Goal: Task Accomplishment & Management: Use online tool/utility

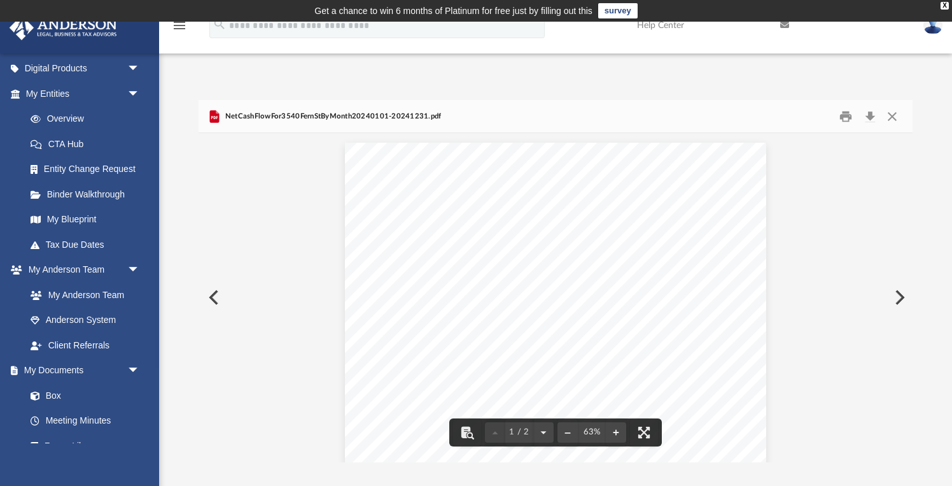
scroll to position [3, 0]
click at [894, 298] on button "Preview" at bounding box center [899, 297] width 28 height 36
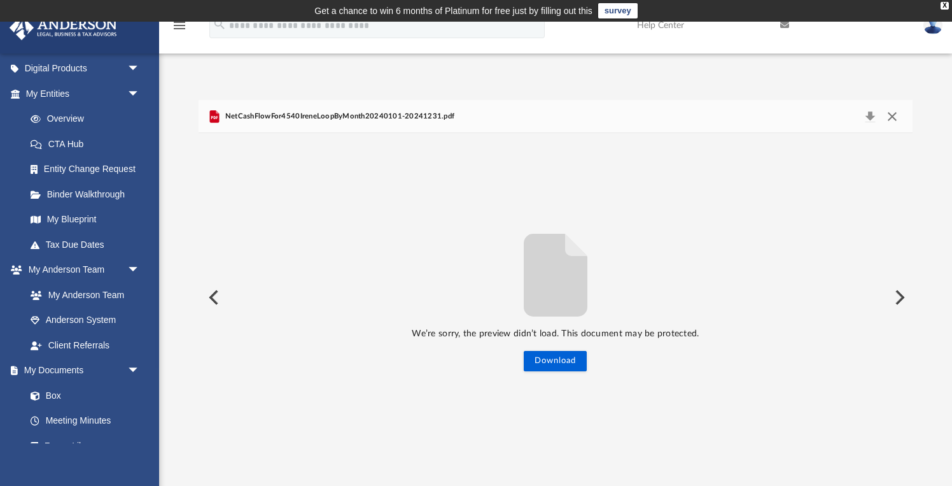
click at [897, 118] on button "Close" at bounding box center [892, 117] width 23 height 18
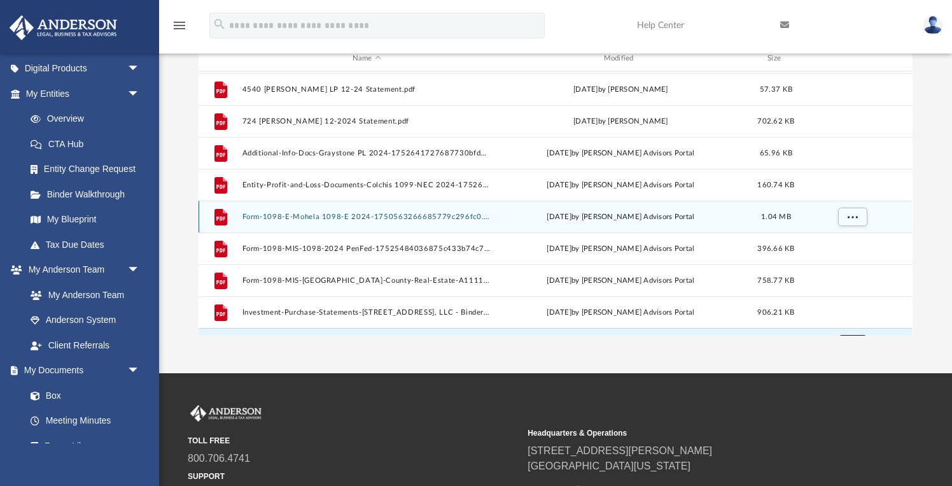
scroll to position [27, 0]
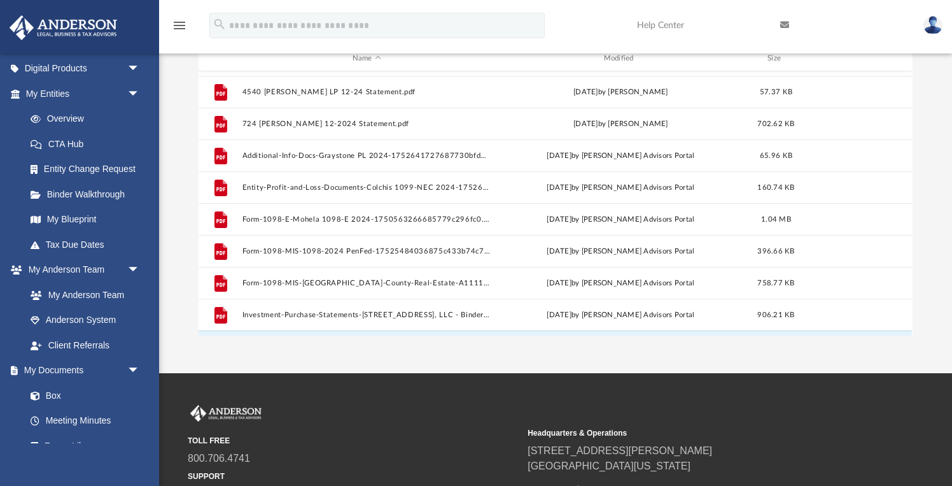
click at [475, 356] on div "App [EMAIL_ADDRESS][DOMAIN_NAME] Sign Out [EMAIL_ADDRESS][DOMAIN_NAME] Home Onl…" at bounding box center [476, 134] width 952 height 478
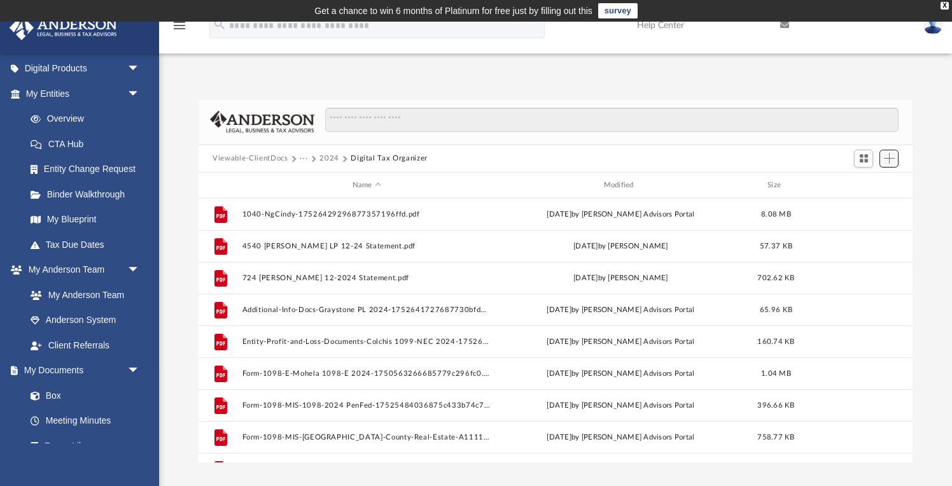
click at [885, 155] on span "Add" at bounding box center [889, 158] width 11 height 11
click at [870, 183] on li "Upload" at bounding box center [870, 183] width 41 height 13
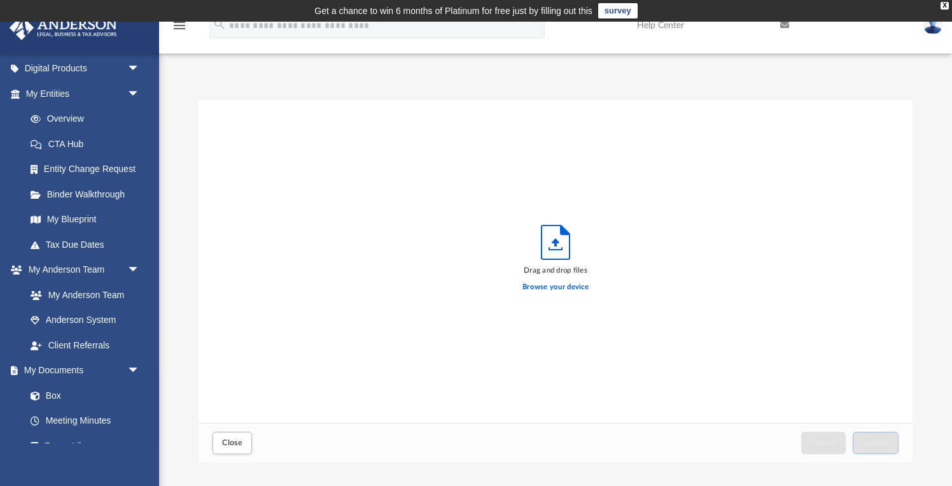
scroll to position [313, 705]
click at [554, 286] on label "Browse your device" at bounding box center [556, 286] width 66 height 11
click at [0, 0] on input "Browse your device" at bounding box center [0, 0] width 0 height 0
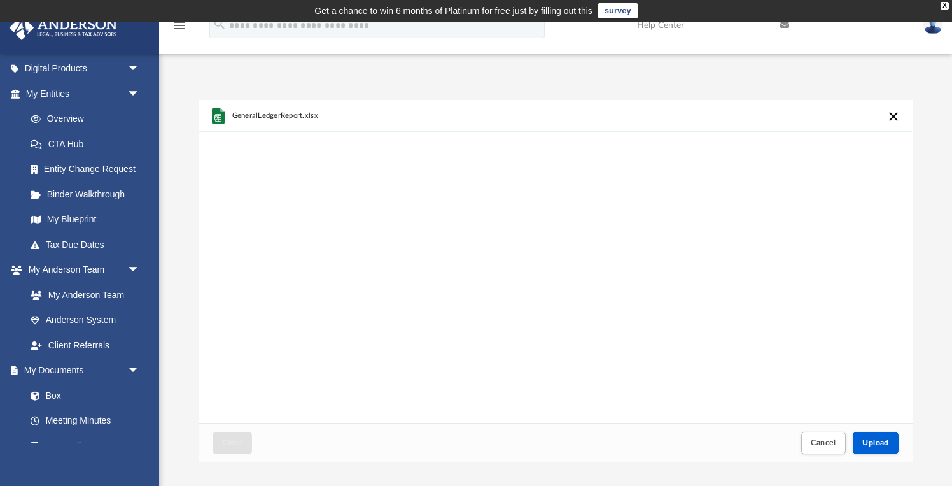
click at [899, 116] on button "Cancel this upload" at bounding box center [894, 116] width 15 height 15
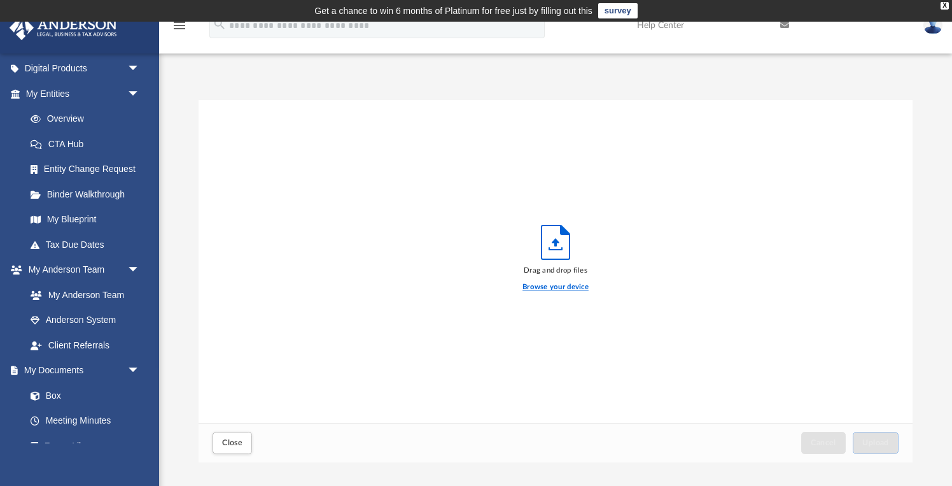
click at [563, 286] on label "Browse your device" at bounding box center [556, 286] width 66 height 11
click at [0, 0] on input "Browse your device" at bounding box center [0, 0] width 0 height 0
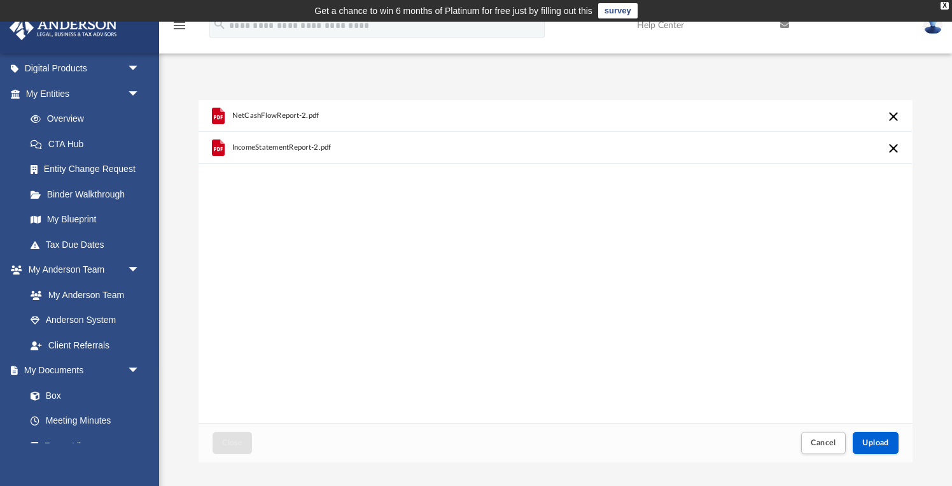
click at [773, 438] on div "Close Cancel Upload" at bounding box center [556, 442] width 714 height 39
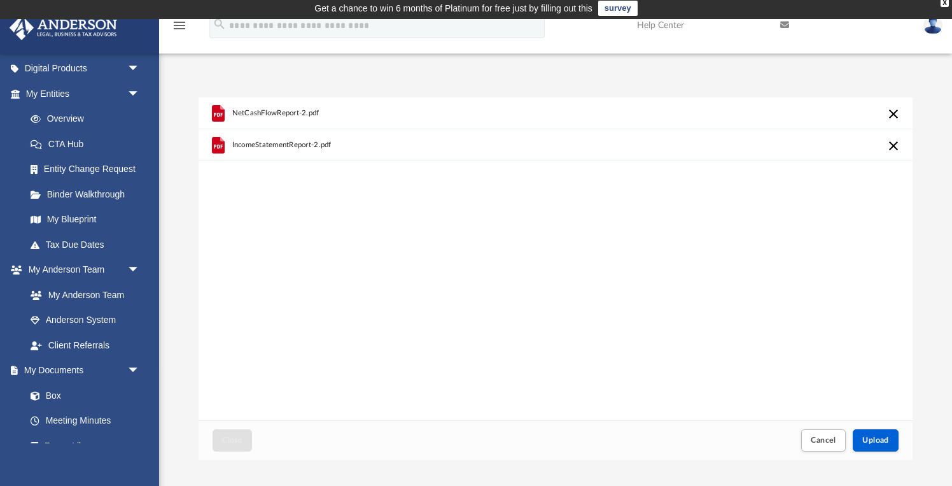
scroll to position [95, 0]
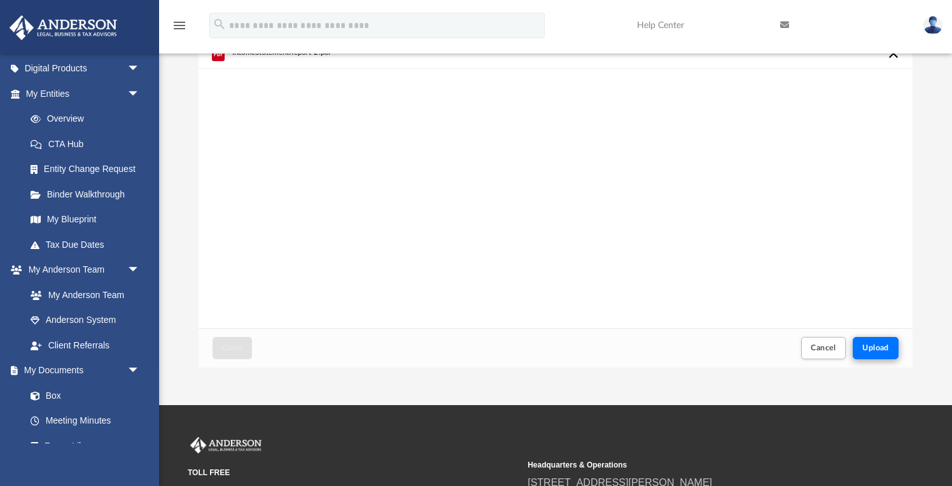
click at [886, 356] on button "Upload" at bounding box center [876, 348] width 46 height 22
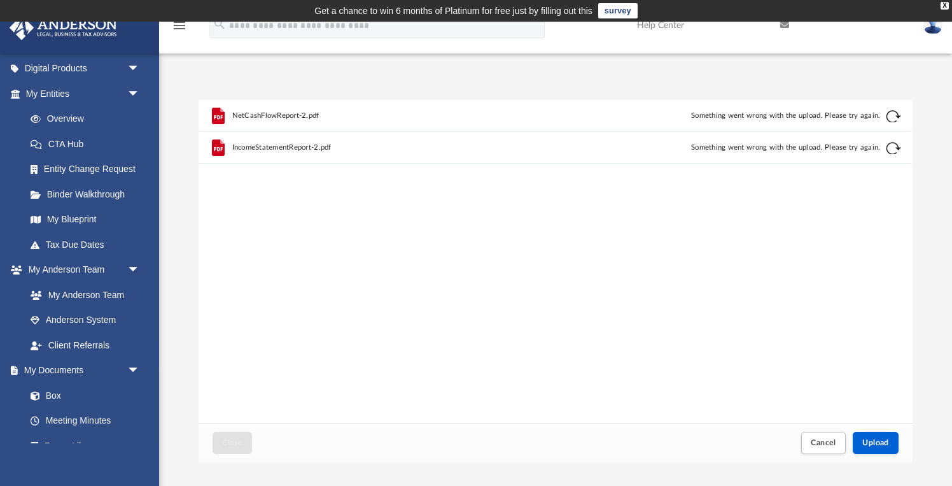
click at [804, 272] on div "NetCashFlowReport-2.pdf Something went wrong with the upload. Please try again.…" at bounding box center [556, 261] width 714 height 323
click at [892, 120] on button "Retry" at bounding box center [894, 116] width 15 height 15
click at [897, 151] on button "Retry" at bounding box center [894, 148] width 15 height 15
click at [661, 216] on div "NetCashFlowReport-2.pdf 0 % IncomeStatementReport-2.pdf 0 %" at bounding box center [556, 261] width 714 height 323
click at [575, 297] on div "NetCashFlowReport-2.pdf Something went wrong with the upload. Please try again.…" at bounding box center [556, 261] width 714 height 323
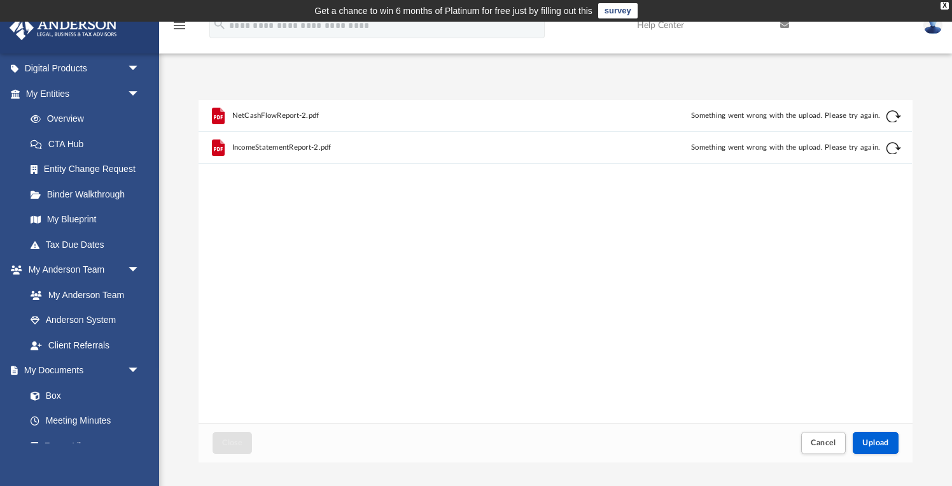
click at [893, 120] on button "Retry" at bounding box center [894, 116] width 15 height 15
click at [889, 153] on button "Retry" at bounding box center [894, 148] width 15 height 15
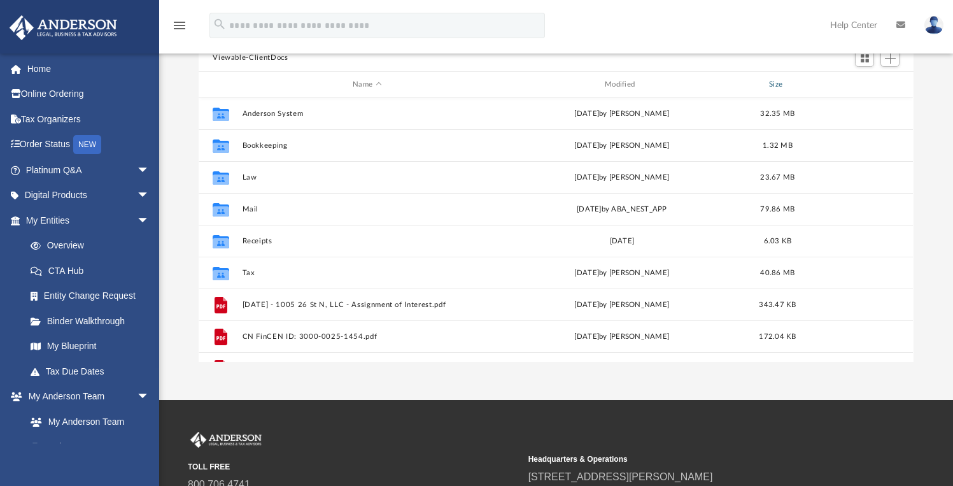
scroll to position [45, 0]
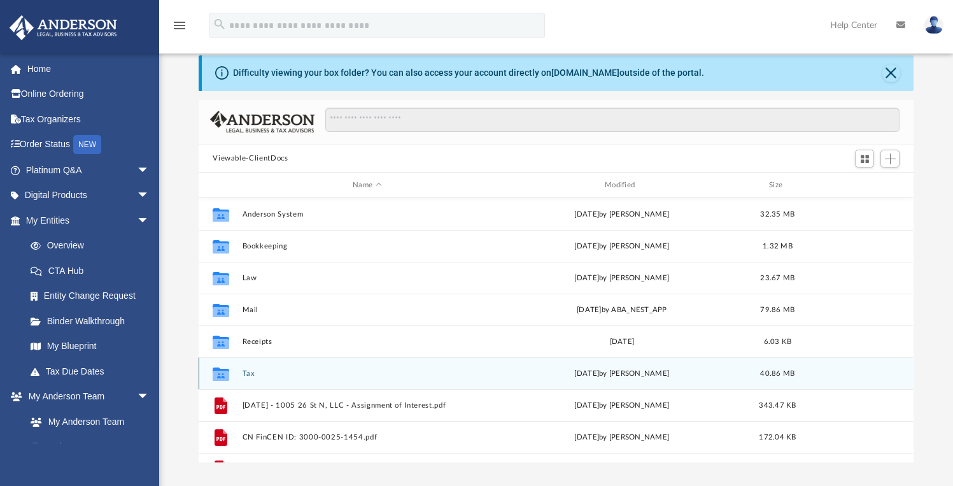
click at [248, 369] on button "Tax" at bounding box center [368, 373] width 250 height 8
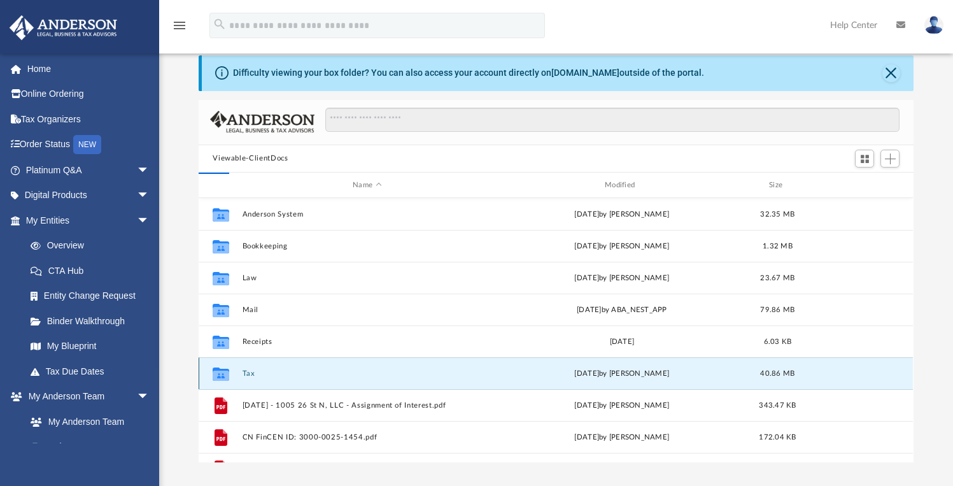
click at [247, 372] on button "Tax" at bounding box center [368, 373] width 250 height 8
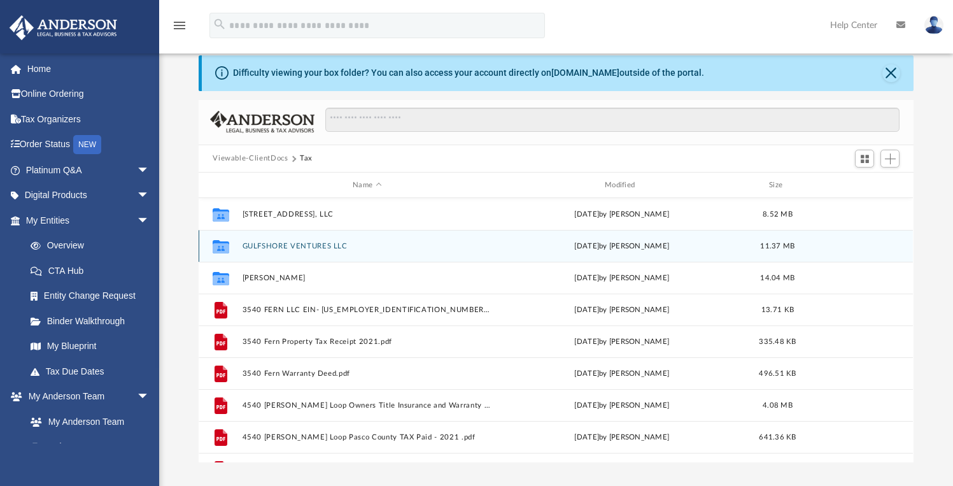
click at [309, 243] on button "GULFSHORE VENTURES LLC" at bounding box center [368, 246] width 250 height 8
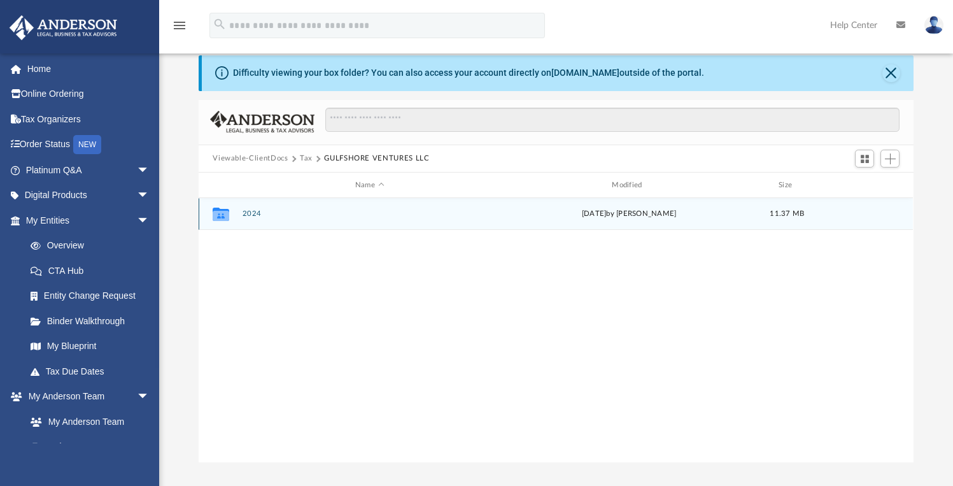
click at [279, 219] on div "Collaborated Folder 2024 [DATE] by [PERSON_NAME] 11.37 MB" at bounding box center [556, 214] width 714 height 32
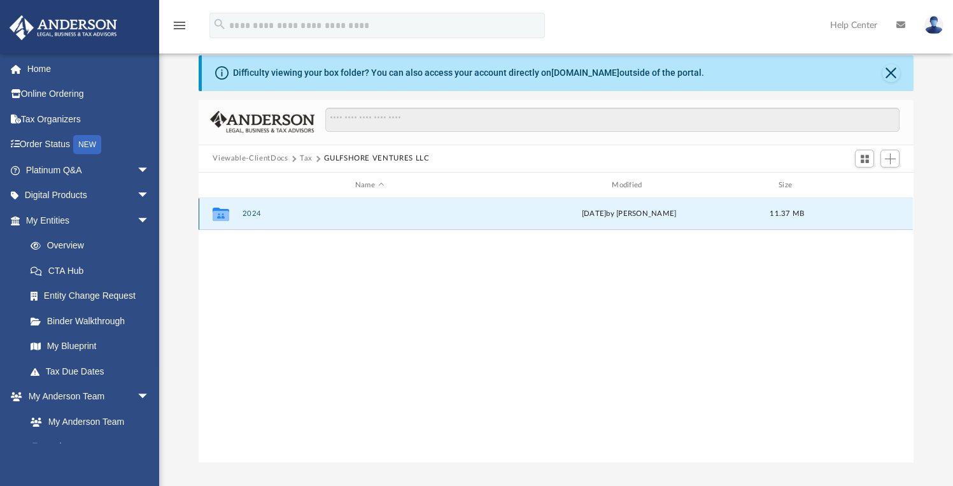
click at [246, 216] on button "2024" at bounding box center [370, 214] width 254 height 8
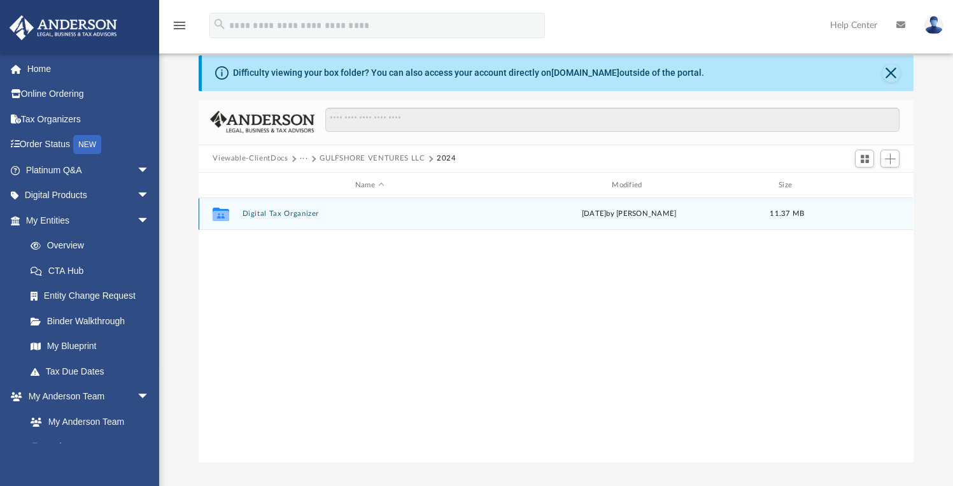
click at [285, 218] on button "Digital Tax Organizer" at bounding box center [370, 214] width 254 height 8
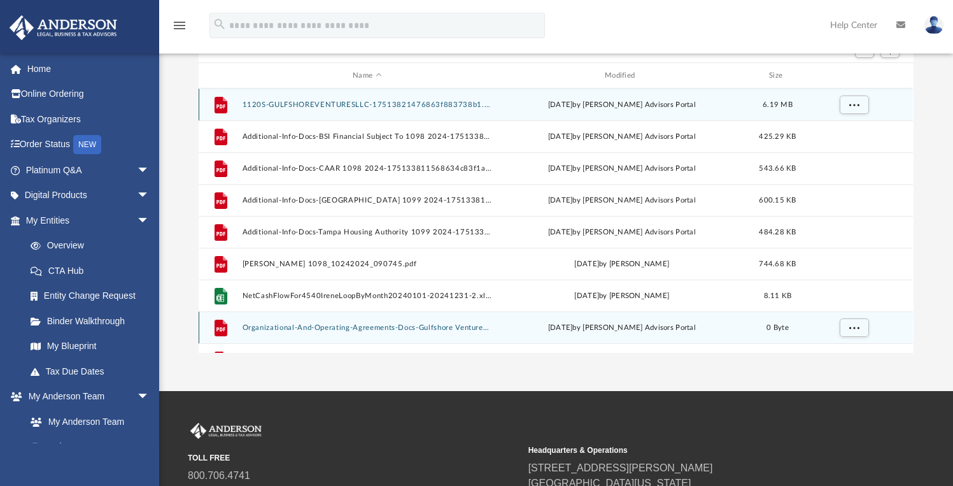
scroll to position [0, 0]
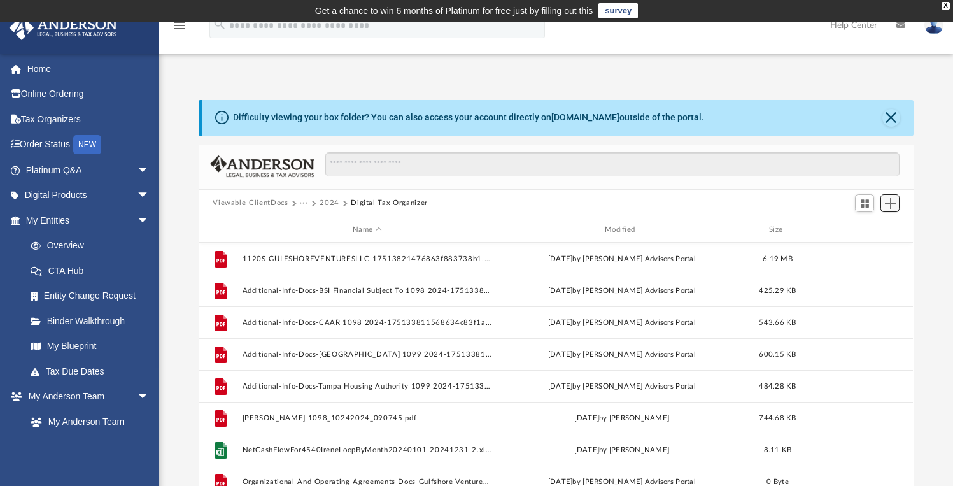
click at [895, 203] on span "Add" at bounding box center [890, 203] width 11 height 11
click at [872, 228] on li "Upload" at bounding box center [872, 228] width 41 height 13
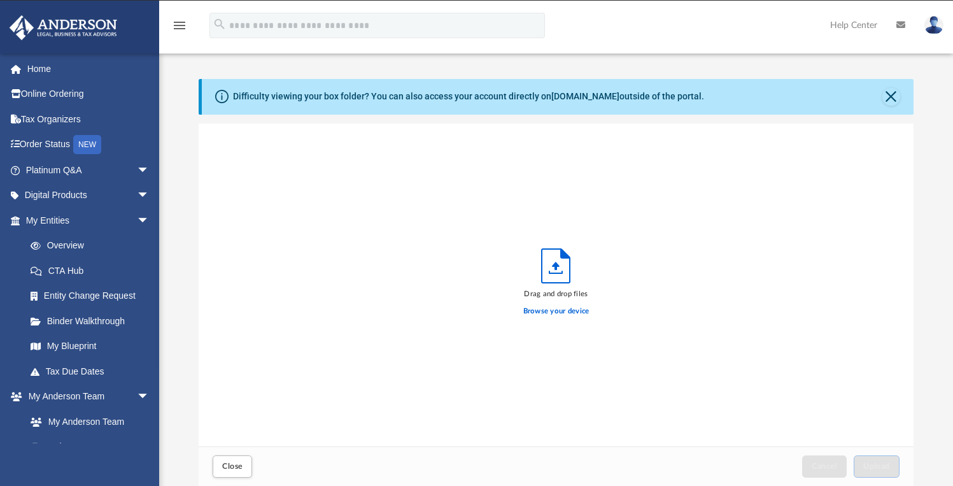
scroll to position [313, 705]
click at [568, 312] on label "Browse your device" at bounding box center [556, 311] width 66 height 11
click at [0, 0] on input "Browse your device" at bounding box center [0, 0] width 0 height 0
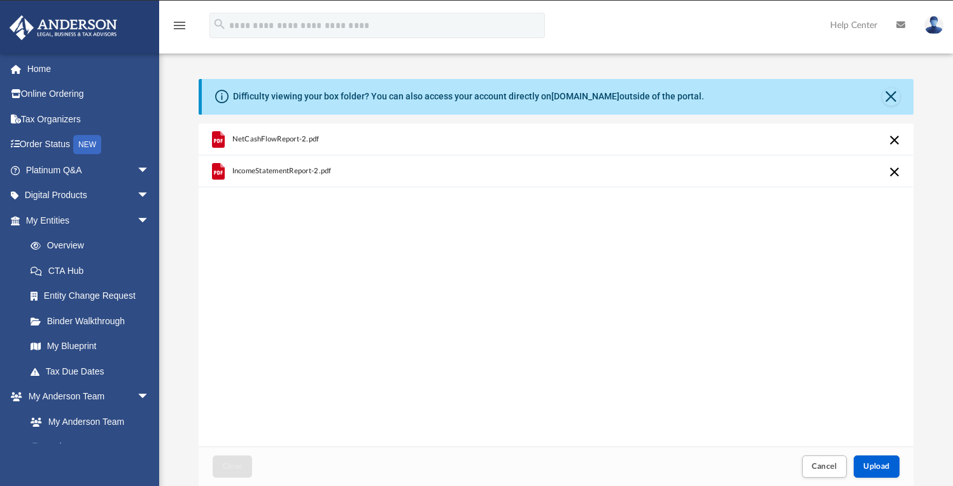
click at [759, 421] on div "NetCashFlowReport-2.pdf IncomeStatementReport-2.pdf" at bounding box center [556, 284] width 714 height 323
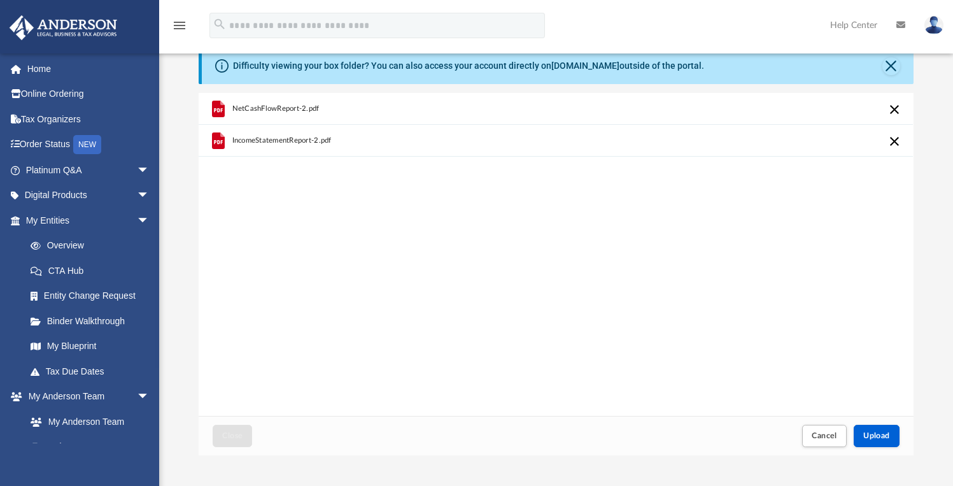
scroll to position [151, 0]
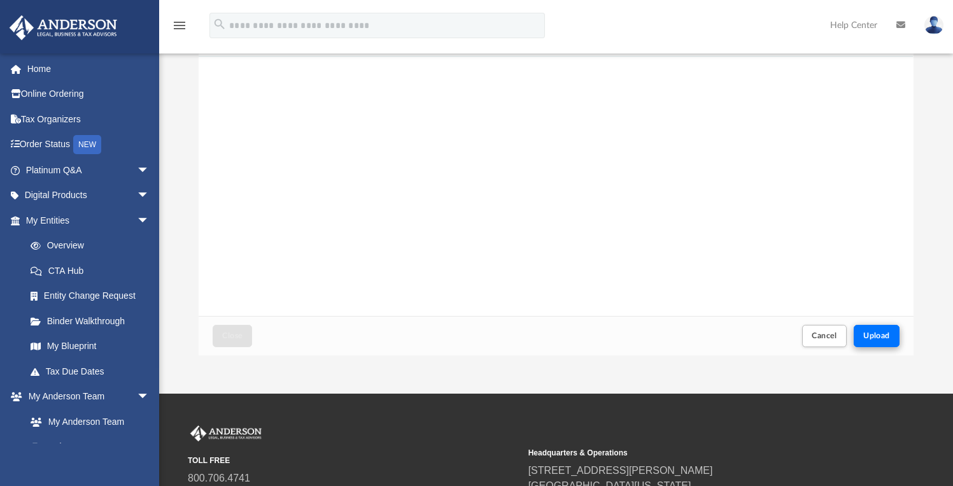
click at [876, 335] on span "Upload" at bounding box center [876, 336] width 27 height 8
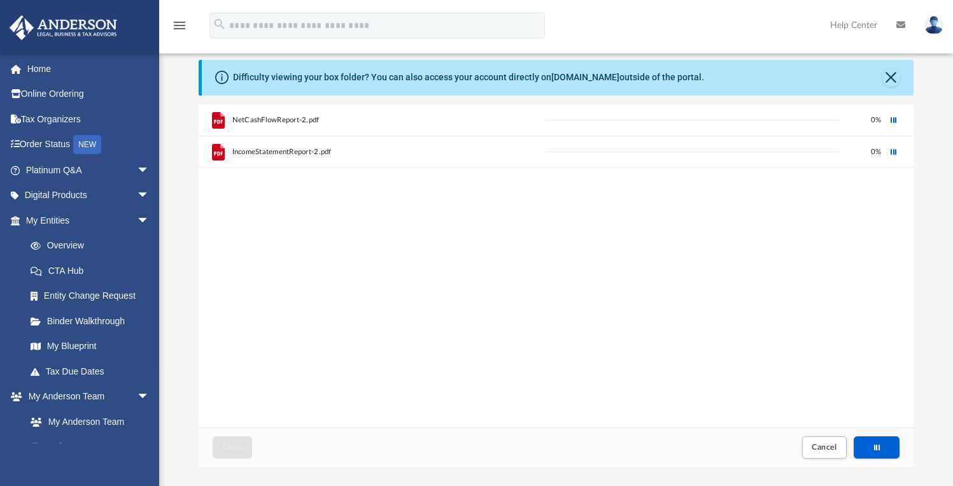
scroll to position [61, 0]
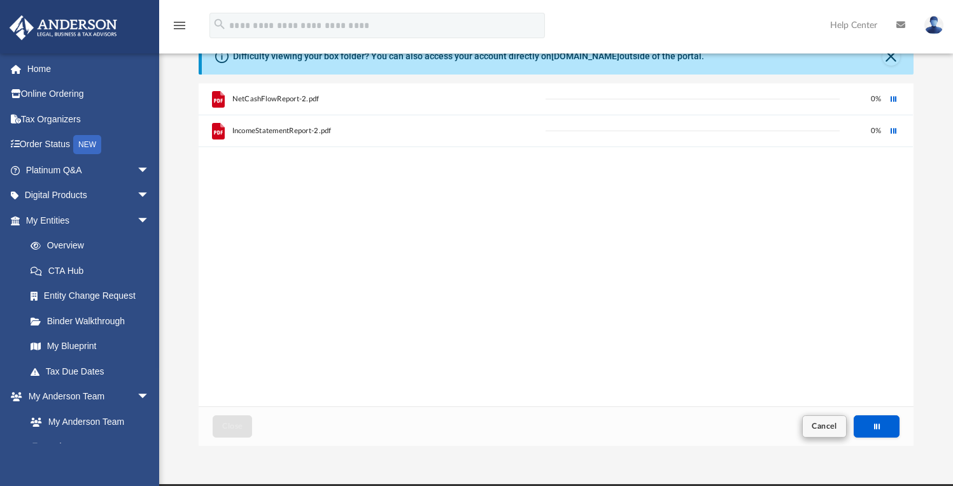
click at [821, 425] on span "Cancel" at bounding box center [824, 426] width 25 height 8
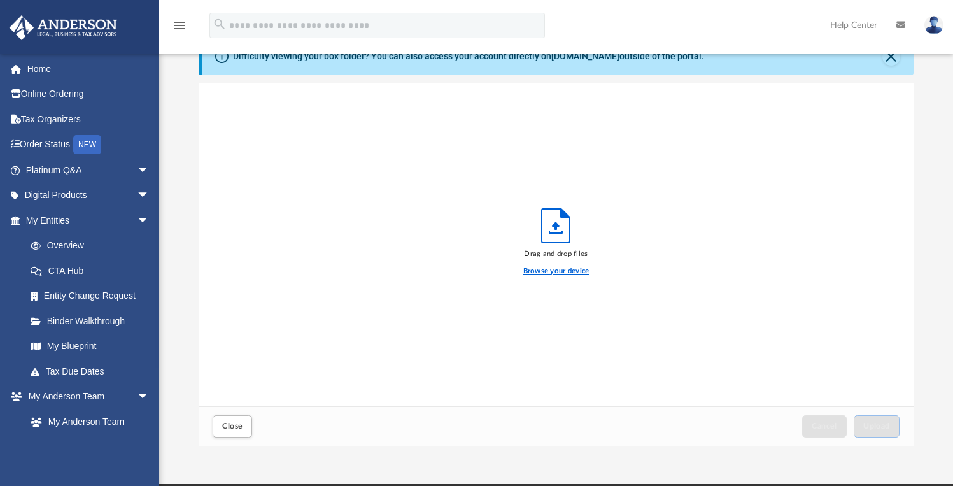
click at [526, 267] on label "Browse your device" at bounding box center [556, 270] width 66 height 11
click at [0, 0] on input "Browse your device" at bounding box center [0, 0] width 0 height 0
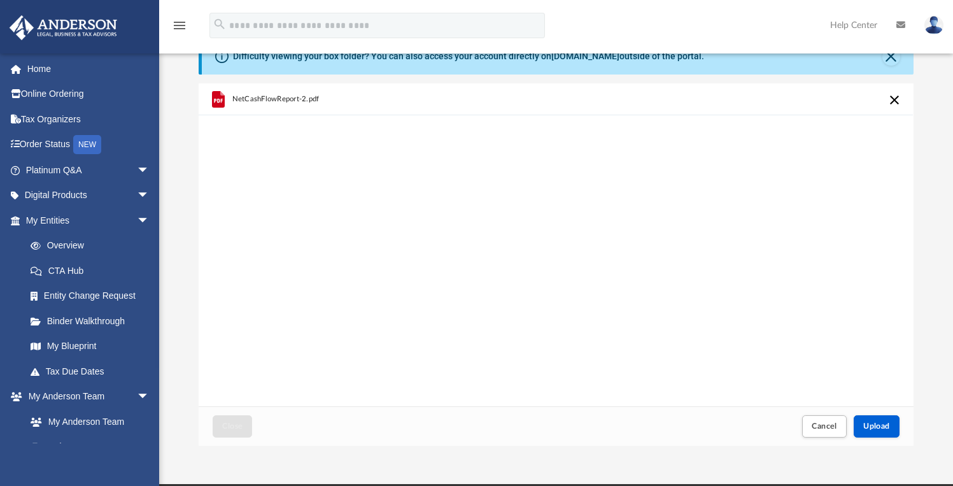
click at [488, 224] on div "NetCashFlowReport-2.pdf" at bounding box center [556, 244] width 714 height 323
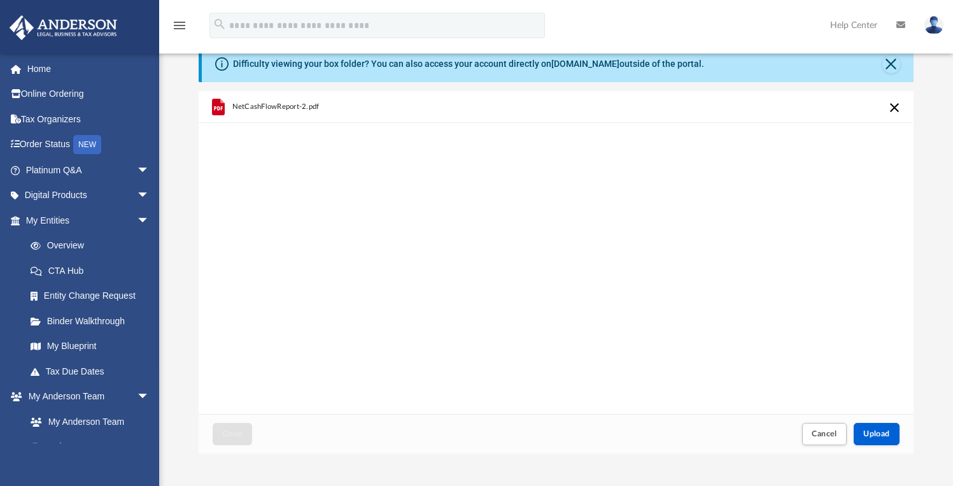
scroll to position [74, 0]
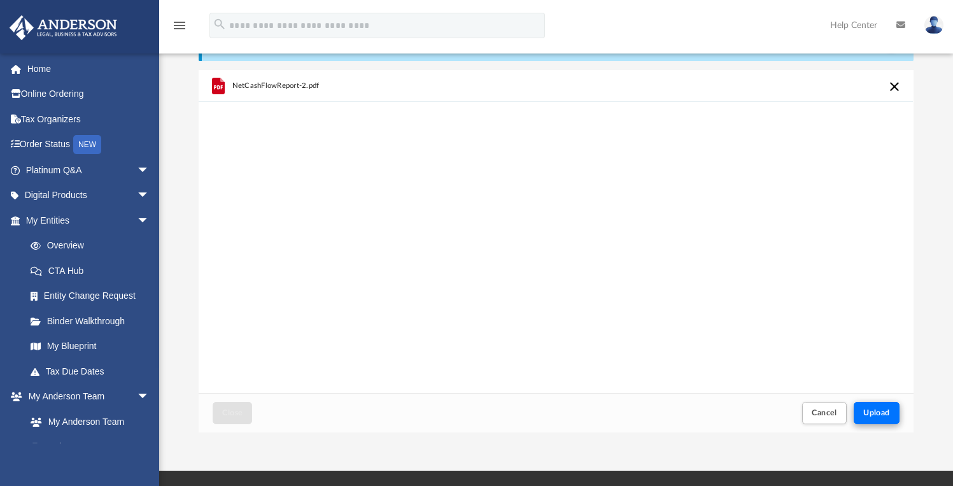
click at [873, 409] on span "Upload" at bounding box center [876, 413] width 27 height 8
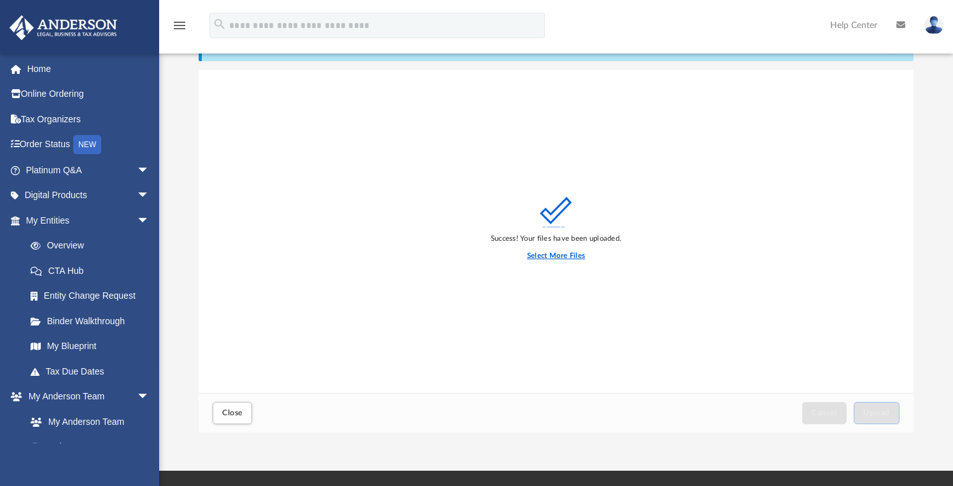
click at [570, 258] on label "Select More Files" at bounding box center [556, 255] width 58 height 11
click at [0, 0] on input "Select More Files" at bounding box center [0, 0] width 0 height 0
click at [587, 125] on div "Success! Your files have been uploaded. Select More Files" at bounding box center [556, 231] width 714 height 323
click at [568, 254] on label "Select More Files" at bounding box center [556, 255] width 58 height 11
click at [0, 0] on input "Select More Files" at bounding box center [0, 0] width 0 height 0
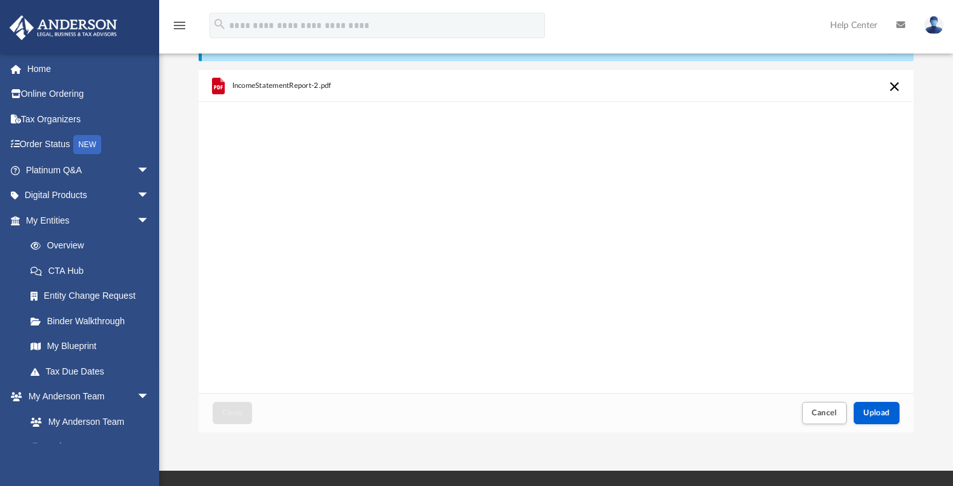
click at [675, 265] on div "IncomeStatementReport-2.pdf" at bounding box center [556, 231] width 714 height 323
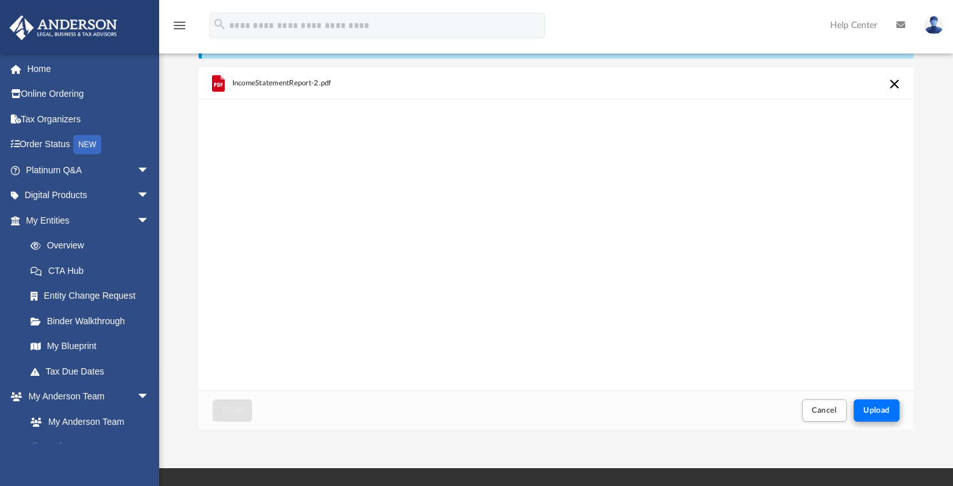
click at [881, 409] on span "Upload" at bounding box center [876, 410] width 27 height 8
